Goal: Information Seeking & Learning: Learn about a topic

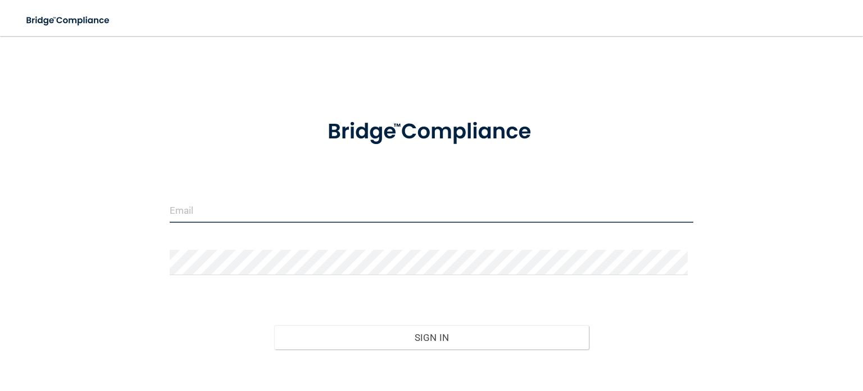
type input "[PERSON_NAME][EMAIL_ADDRESS][PERSON_NAME][DOMAIN_NAME]"
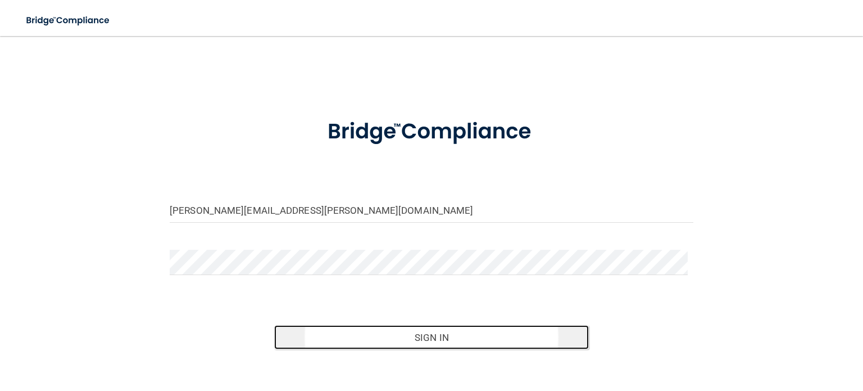
click at [432, 341] on button "Sign In" at bounding box center [431, 337] width 314 height 25
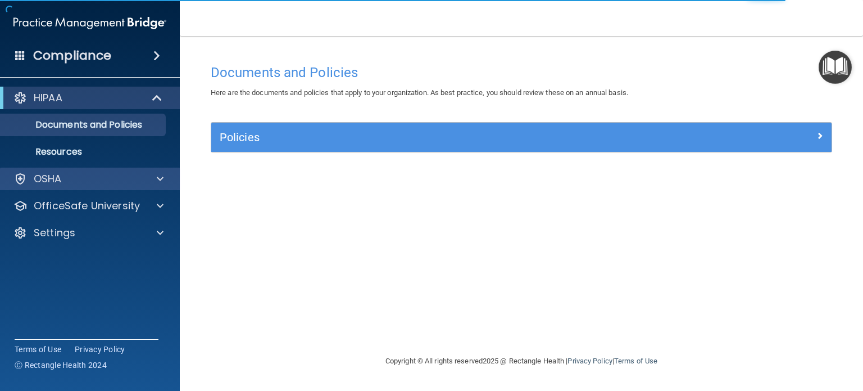
click at [59, 187] on div "OSHA" at bounding box center [90, 178] width 180 height 22
click at [161, 179] on span at bounding box center [160, 178] width 7 height 13
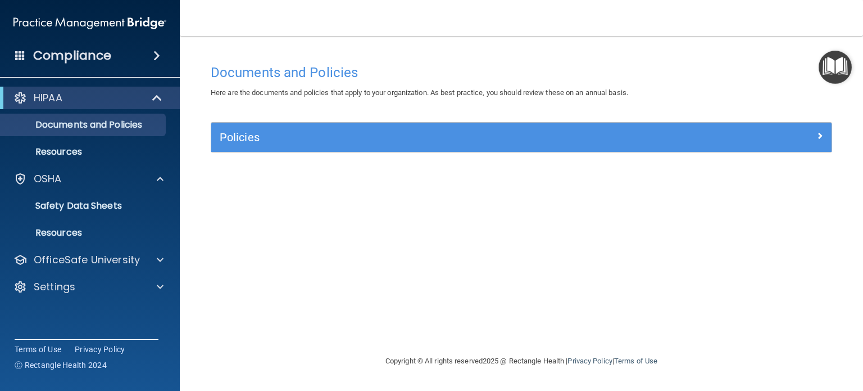
click at [838, 63] on img "Open Resource Center" at bounding box center [835, 67] width 33 height 33
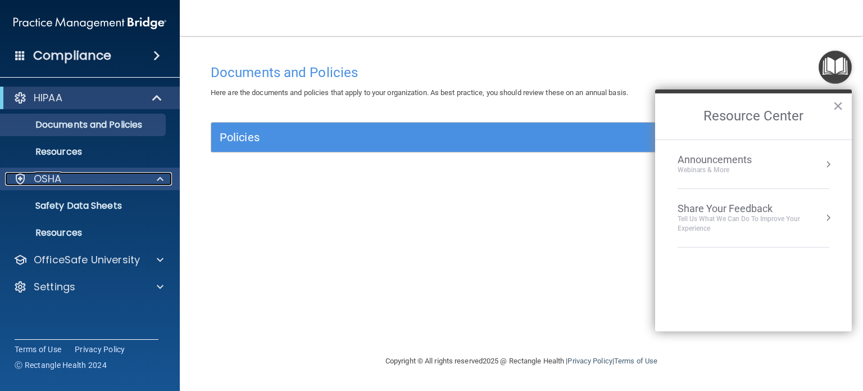
click at [123, 185] on div "OSHA" at bounding box center [74, 178] width 139 height 13
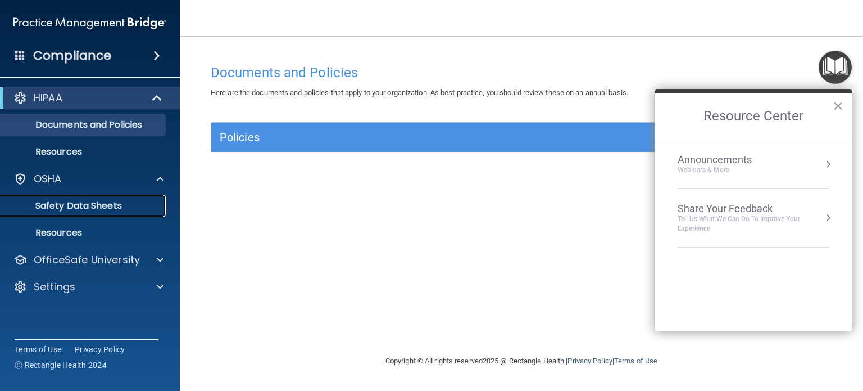
click at [124, 204] on p "Safety Data Sheets" at bounding box center [83, 205] width 153 height 11
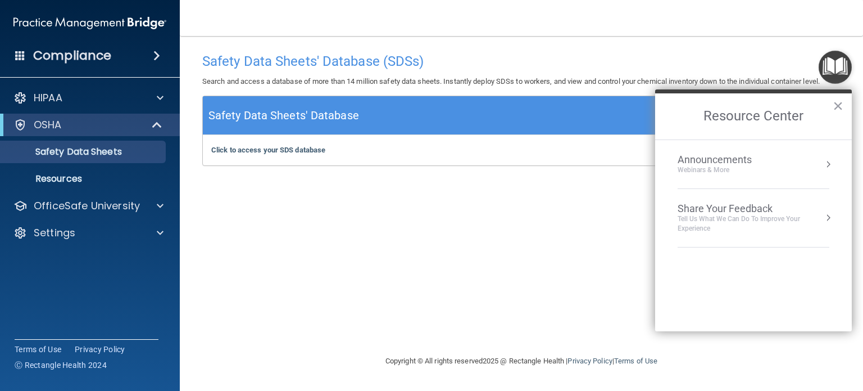
drag, startPoint x: 377, startPoint y: 269, endPoint x: 841, endPoint y: 102, distance: 493.3
click at [841, 102] on button "×" at bounding box center [838, 106] width 11 height 18
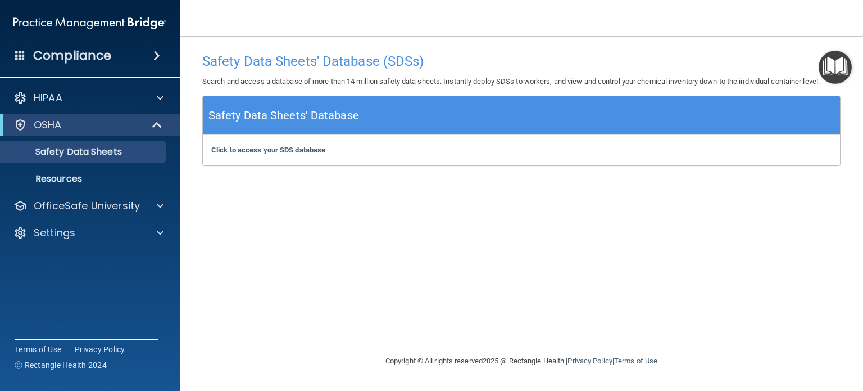
click at [156, 53] on span at bounding box center [156, 55] width 7 height 13
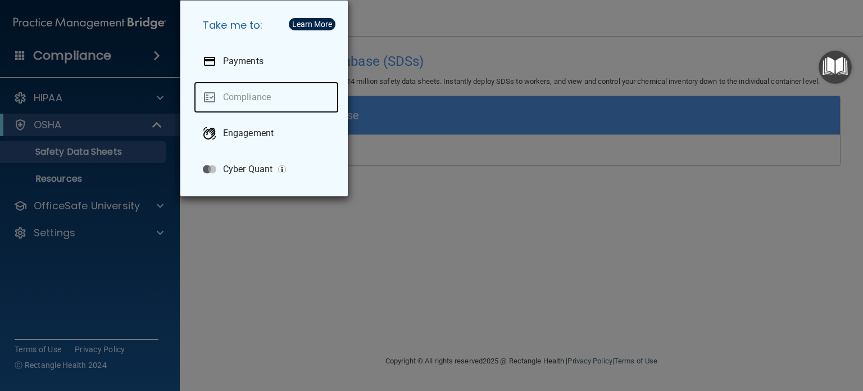
click at [251, 100] on link "Compliance" at bounding box center [266, 96] width 145 height 31
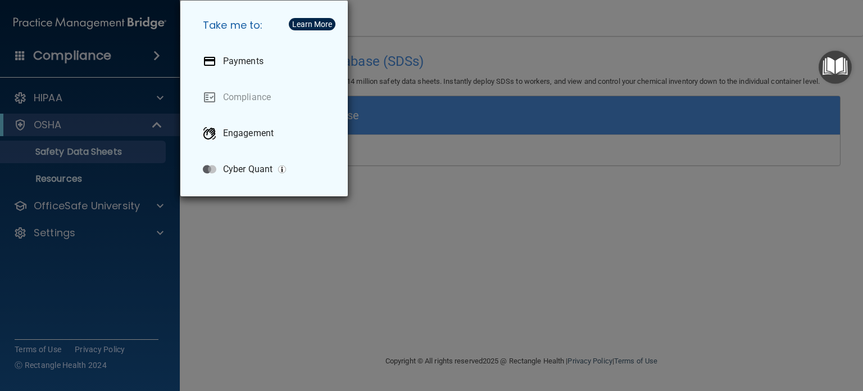
click at [435, 208] on div "Take me to: Payments Compliance Engagement Cyber Quant" at bounding box center [431, 195] width 863 height 391
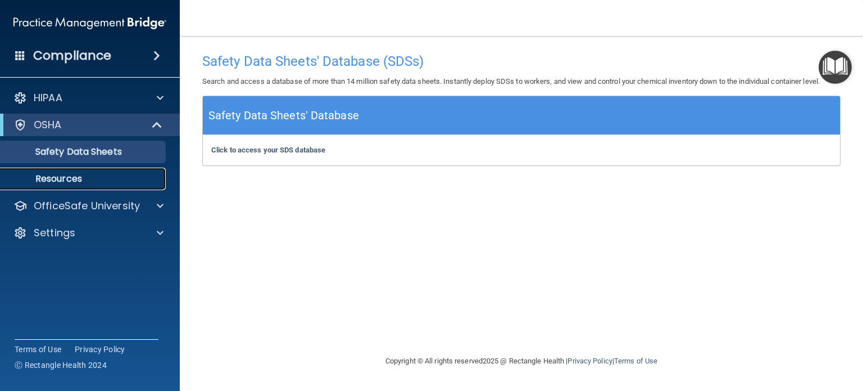
click at [117, 167] on link "Resources" at bounding box center [77, 178] width 177 height 22
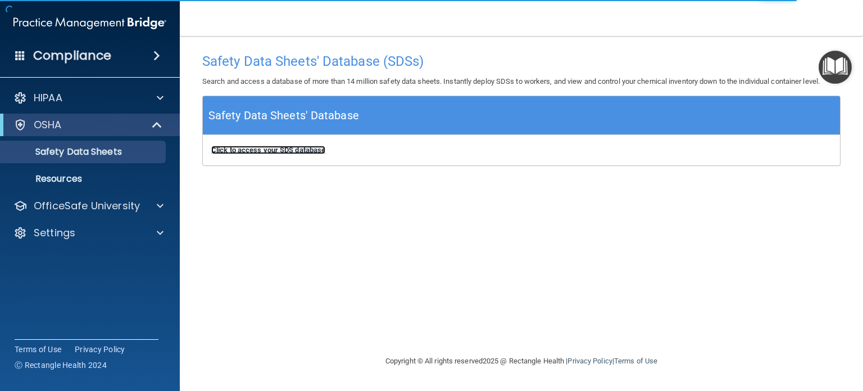
click at [294, 149] on b "Click to access your SDS database" at bounding box center [268, 150] width 114 height 8
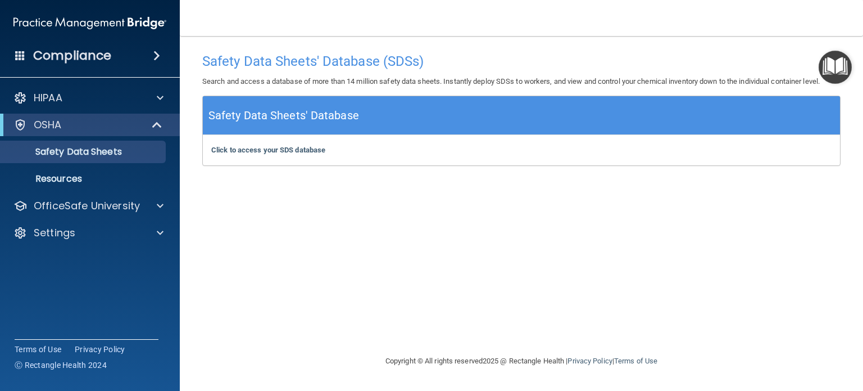
click at [832, 65] on img "Open Resource Center" at bounding box center [835, 67] width 33 height 33
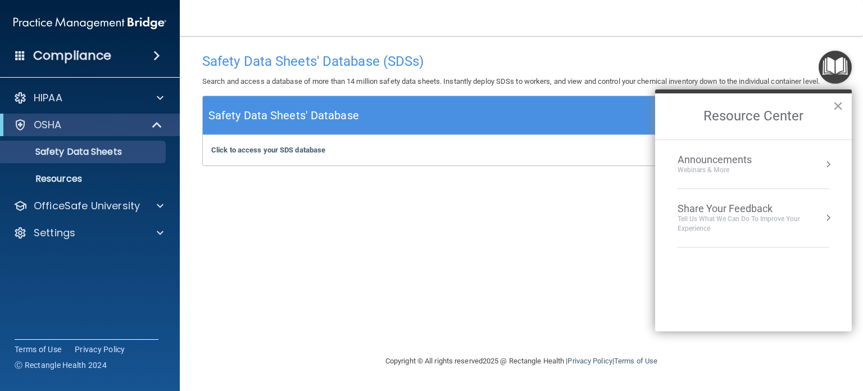
click at [769, 170] on div "Webinars & More" at bounding box center [726, 170] width 97 height 10
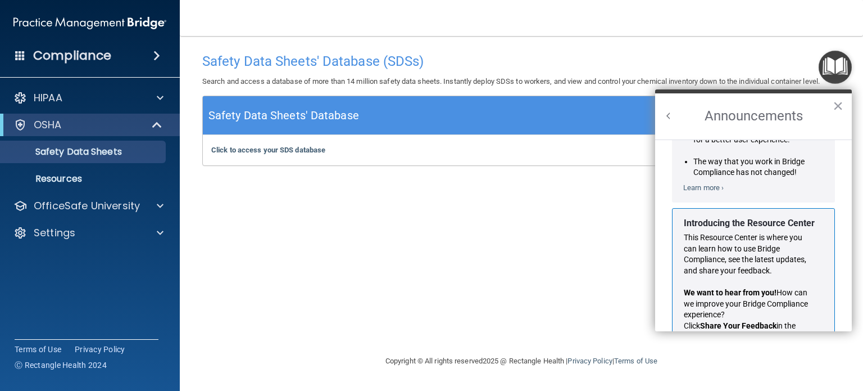
scroll to position [184, 0]
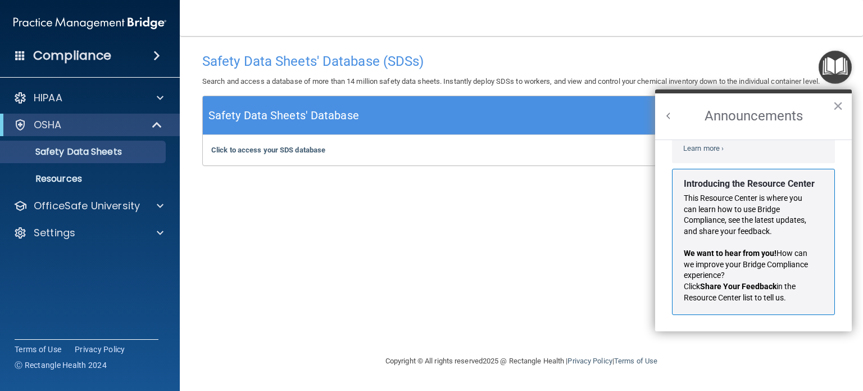
click at [158, 52] on span at bounding box center [156, 55] width 7 height 13
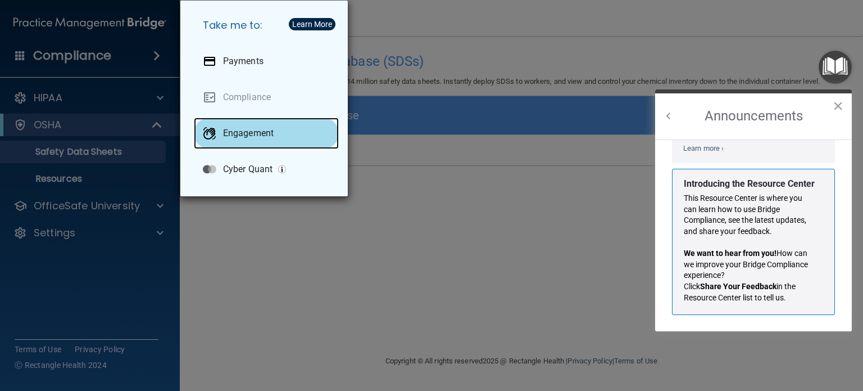
click at [243, 139] on div "Engagement" at bounding box center [266, 132] width 145 height 31
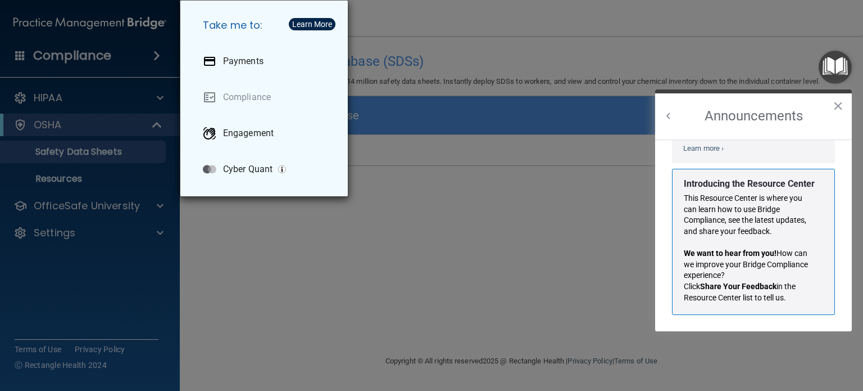
click at [288, 247] on div "Take me to: Payments Compliance Engagement Cyber Quant" at bounding box center [431, 195] width 863 height 391
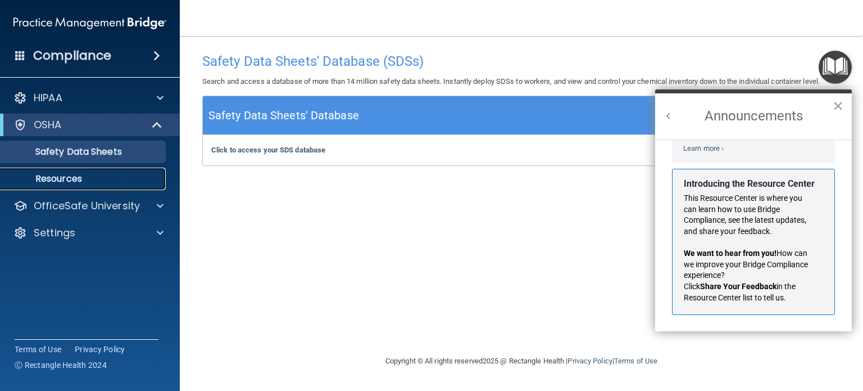
click at [114, 175] on p "Resources" at bounding box center [83, 178] width 153 height 11
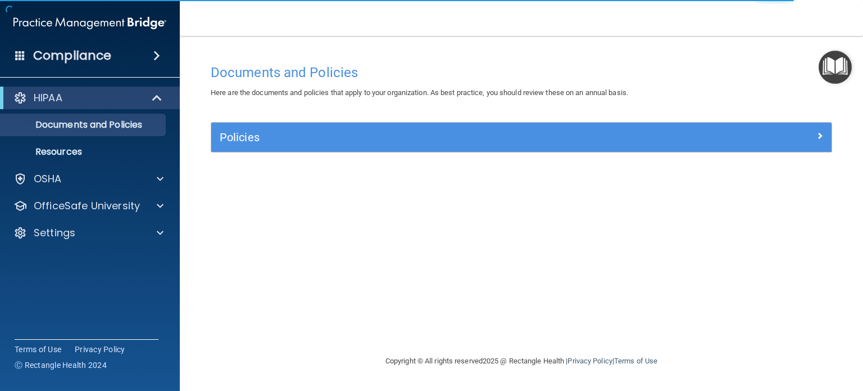
click at [828, 71] on img "Open Resource Center" at bounding box center [835, 67] width 33 height 33
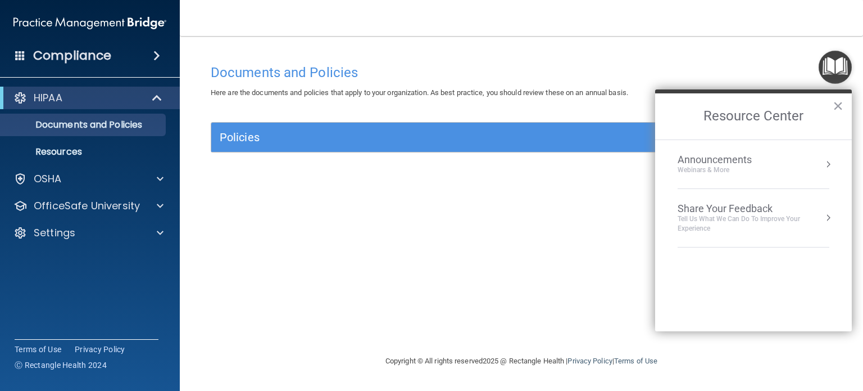
click at [774, 161] on div "Announcements Webinars & More" at bounding box center [737, 163] width 119 height 21
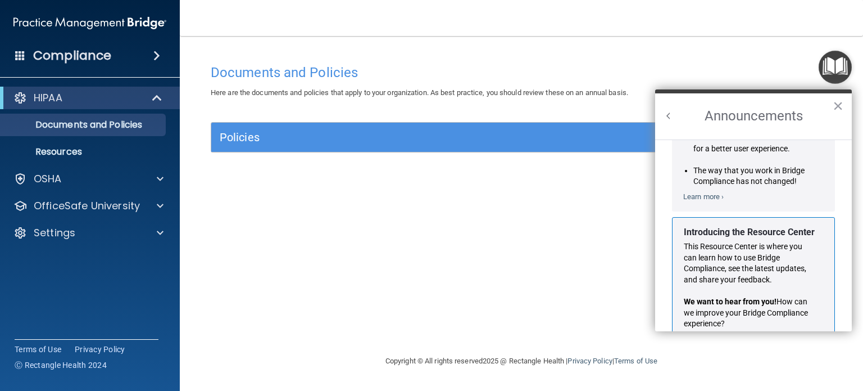
scroll to position [184, 0]
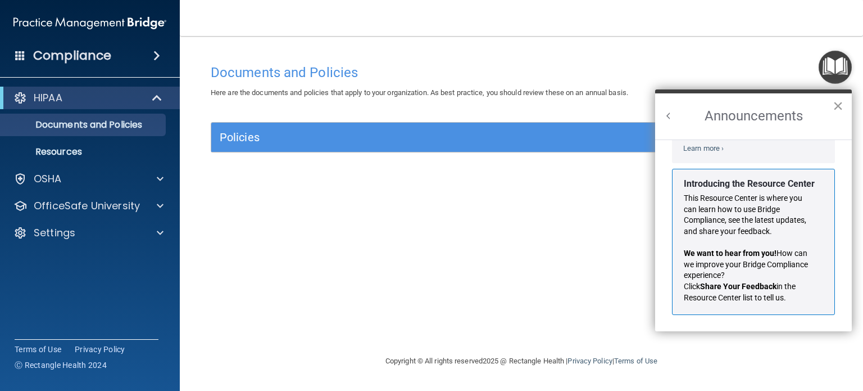
click at [840, 103] on button "×" at bounding box center [838, 106] width 11 height 18
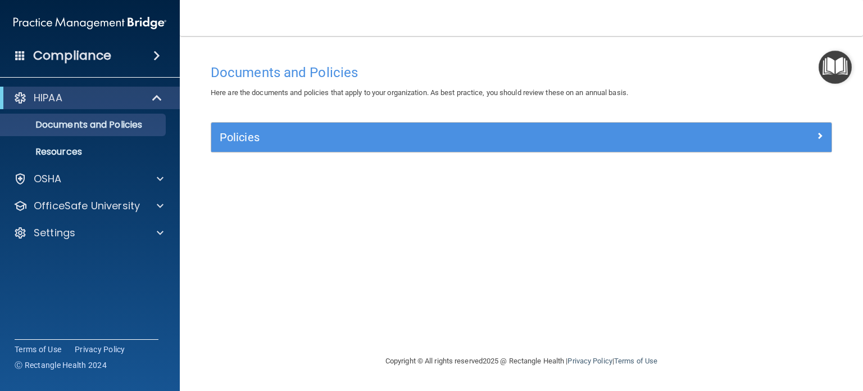
click at [839, 58] on img "Open Resource Center" at bounding box center [835, 67] width 33 height 33
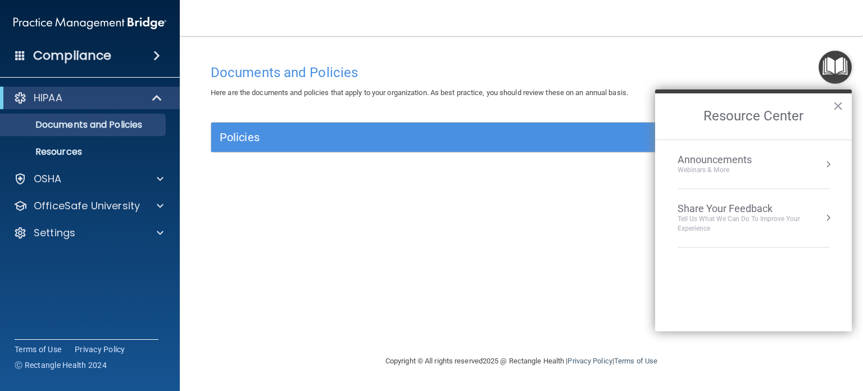
click at [765, 217] on div "Tell Us What We Can Do to Improve Your Experience" at bounding box center [754, 223] width 152 height 19
click at [840, 97] on button "×" at bounding box center [838, 106] width 11 height 18
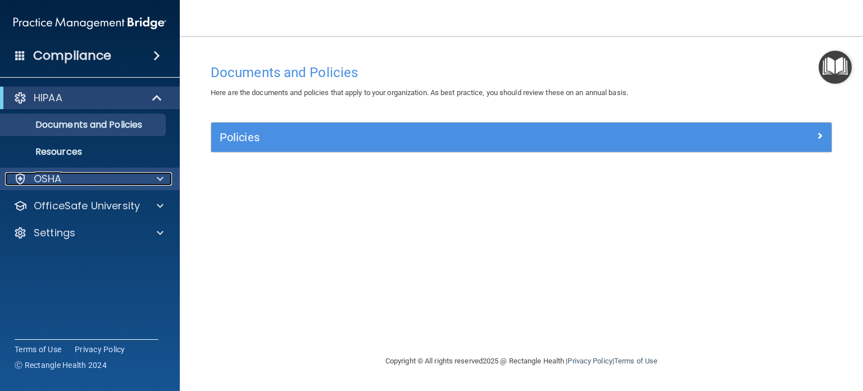
click at [157, 178] on span at bounding box center [160, 178] width 7 height 13
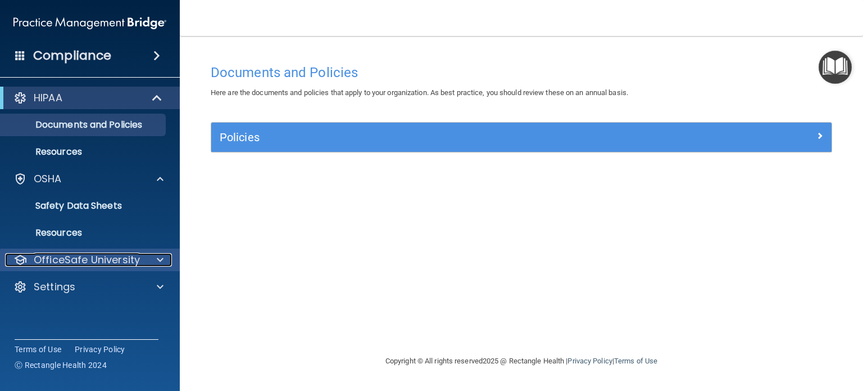
click at [144, 261] on div at bounding box center [158, 259] width 28 height 13
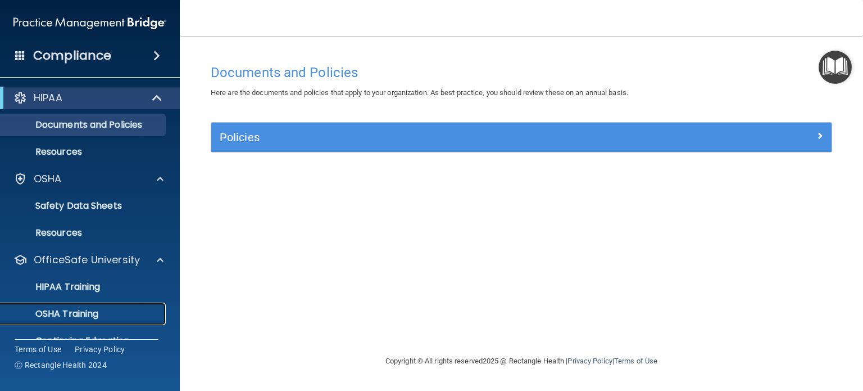
click at [124, 315] on div "OSHA Training" at bounding box center [83, 313] width 153 height 11
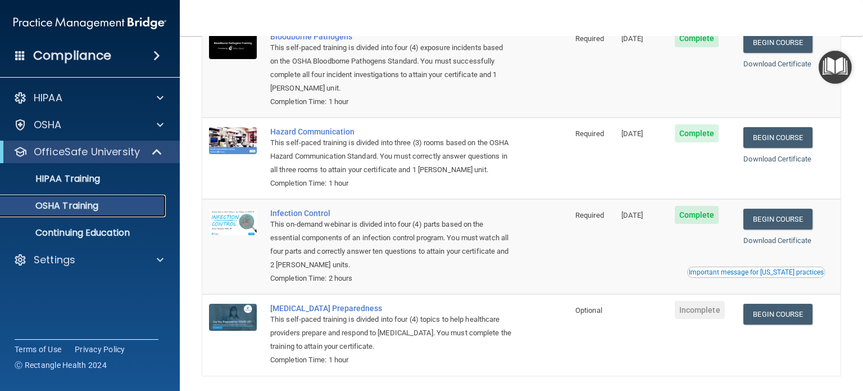
scroll to position [104, 0]
click at [132, 171] on link "HIPAA Training" at bounding box center [77, 178] width 177 height 22
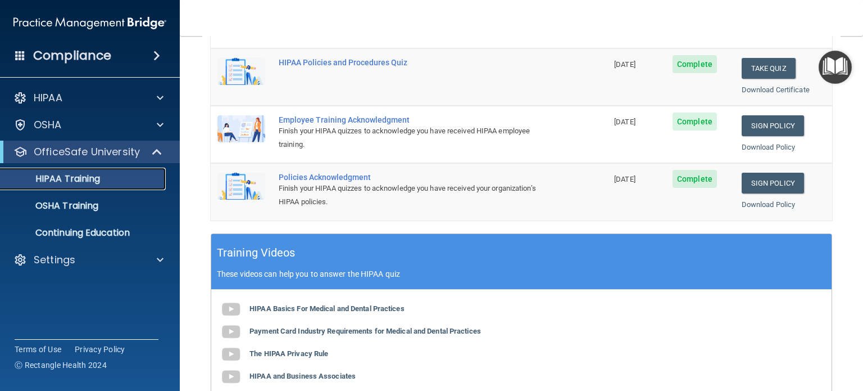
scroll to position [265, 0]
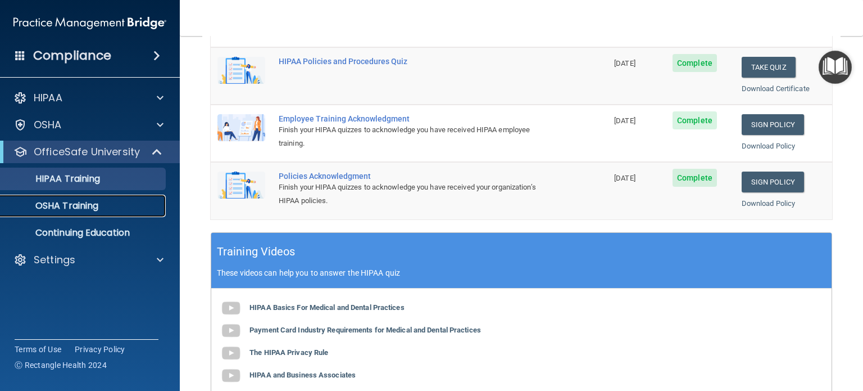
click at [102, 208] on div "OSHA Training" at bounding box center [83, 205] width 153 height 11
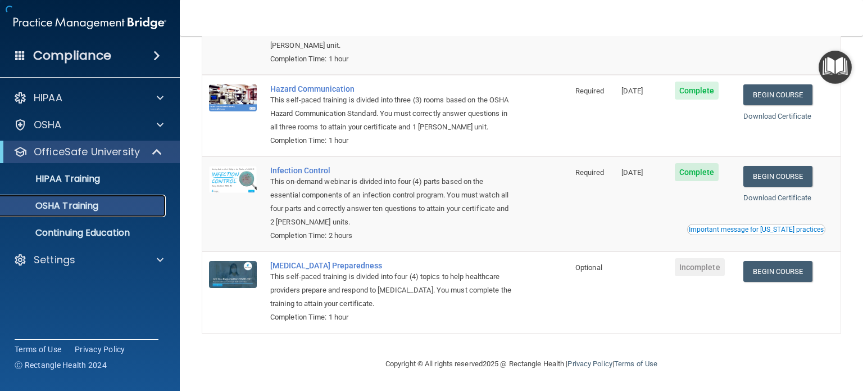
scroll to position [161, 0]
